Goal: Find specific page/section: Find specific page/section

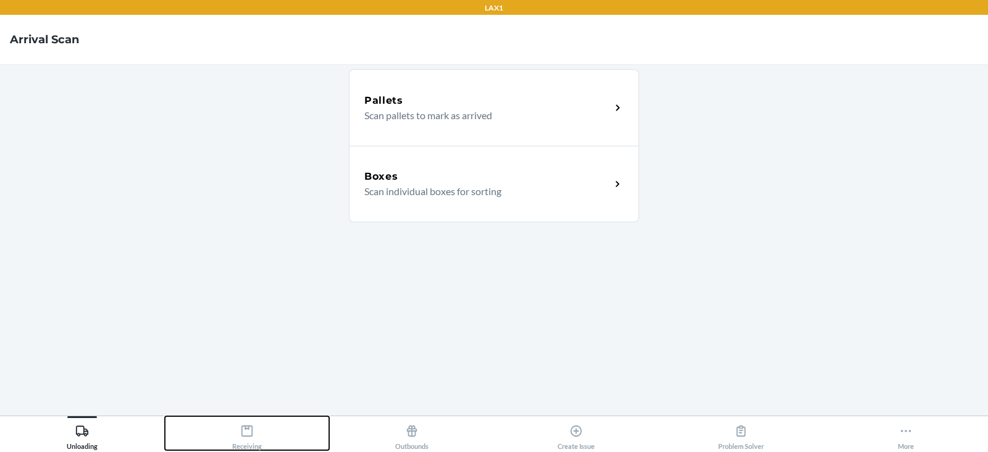
click at [250, 426] on icon at bounding box center [247, 431] width 11 height 11
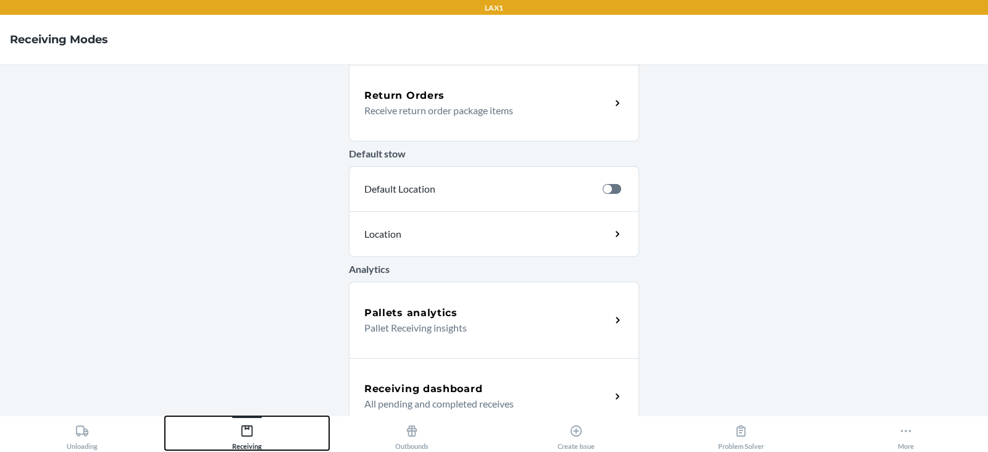
scroll to position [408, 0]
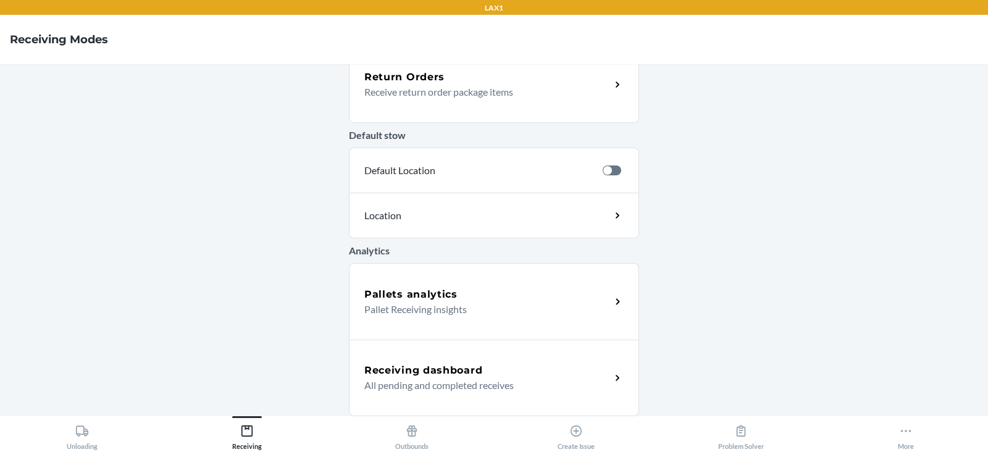
click at [450, 368] on h5 "Receiving dashboard" at bounding box center [423, 370] width 118 height 15
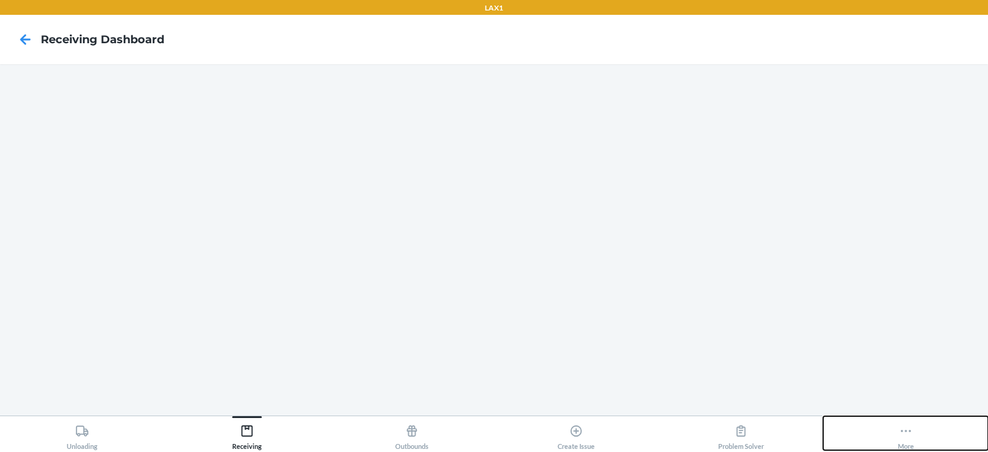
click at [917, 423] on button "More" at bounding box center [905, 433] width 165 height 34
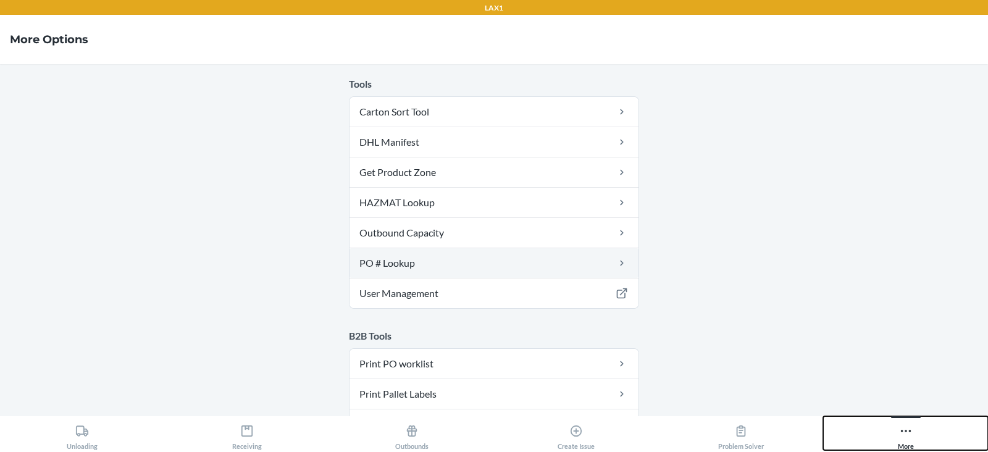
scroll to position [125, 0]
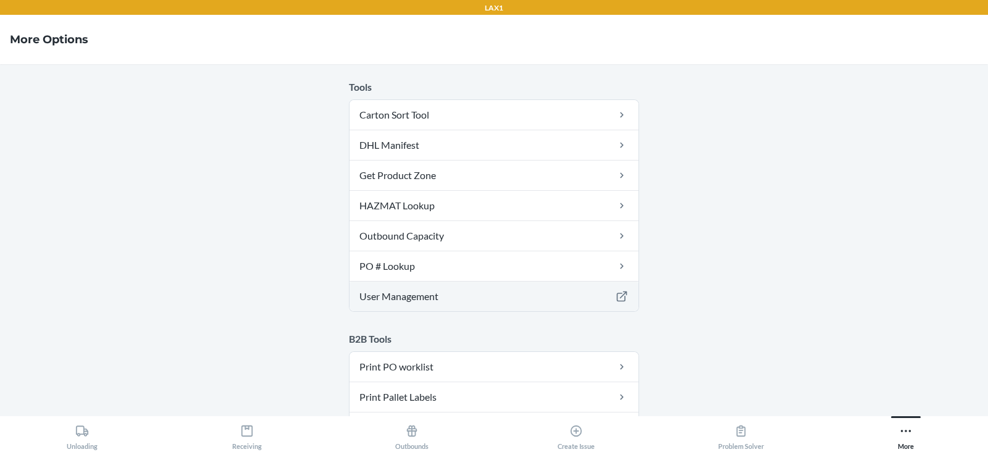
click at [487, 299] on link "User Management" at bounding box center [494, 297] width 289 height 30
